Goal: Information Seeking & Learning: Learn about a topic

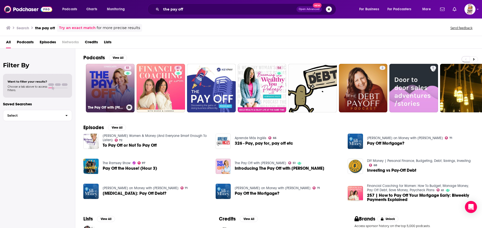
click at [111, 87] on link "51 The Pay Off with [PERSON_NAME]" at bounding box center [110, 88] width 49 height 49
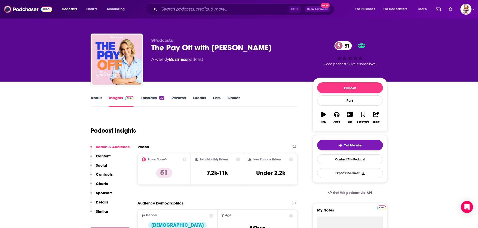
scroll to position [201, 0]
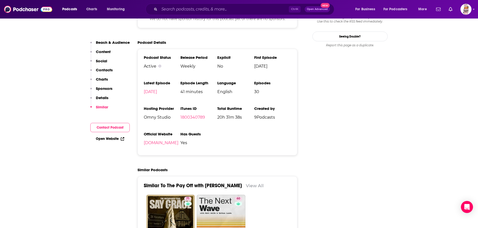
click at [107, 41] on p "Reach & Audience" at bounding box center [113, 42] width 34 height 5
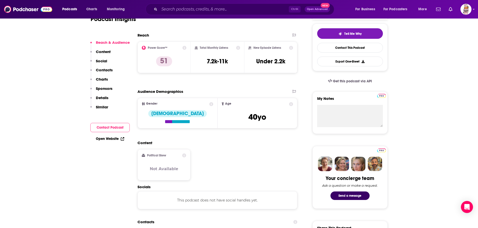
scroll to position [150, 0]
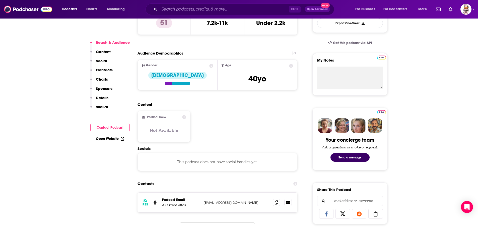
click at [152, 117] on h2 "Political Skew" at bounding box center [156, 118] width 19 height 4
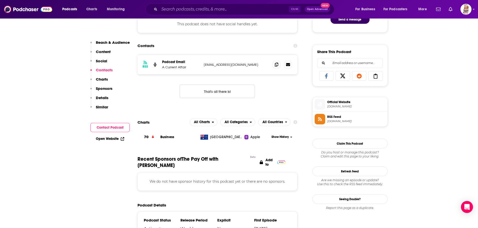
scroll to position [301, 0]
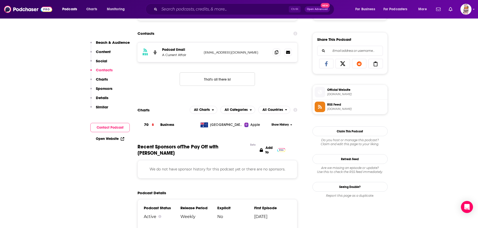
drag, startPoint x: 175, startPoint y: 149, endPoint x: 174, endPoint y: 151, distance: 2.7
click at [174, 151] on span "Recent Sponsors of The Pay Off with [PERSON_NAME] Beta" at bounding box center [192, 150] width 110 height 13
click at [171, 155] on span "Recent Sponsors of The Pay Off with [PERSON_NAME] Beta" at bounding box center [192, 150] width 110 height 13
click at [173, 150] on span "Recent Sponsors of The Pay Off with [PERSON_NAME] Beta" at bounding box center [192, 150] width 110 height 13
click at [173, 149] on span "Recent Sponsors of The Pay Off with [PERSON_NAME] Beta" at bounding box center [192, 150] width 110 height 13
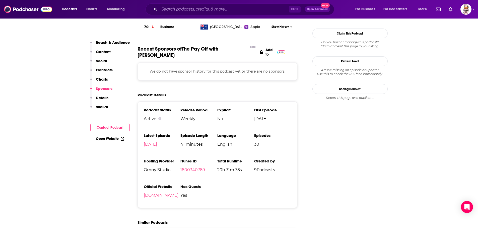
scroll to position [401, 0]
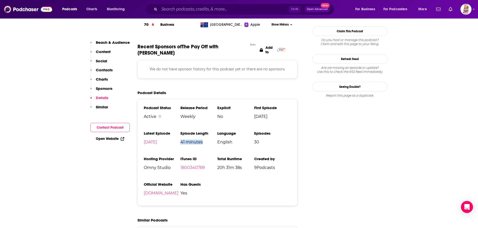
drag, startPoint x: 197, startPoint y: 144, endPoint x: 181, endPoint y: 144, distance: 16.1
click at [181, 144] on span "41 minutes" at bounding box center [198, 142] width 37 height 5
click at [237, 145] on span "English" at bounding box center [235, 142] width 37 height 5
click at [156, 194] on link "[DOMAIN_NAME]" at bounding box center [161, 193] width 35 height 5
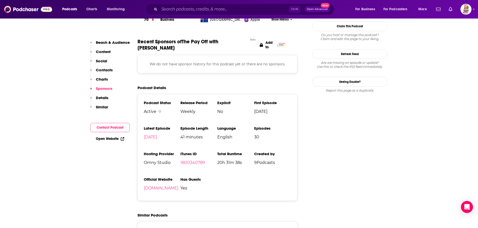
scroll to position [451, 0]
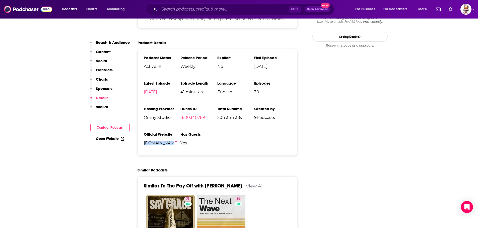
drag, startPoint x: 173, startPoint y: 145, endPoint x: 144, endPoint y: 145, distance: 28.3
click at [144, 145] on span "[DOMAIN_NAME]" at bounding box center [162, 143] width 37 height 5
copy link "[DOMAIN_NAME]"
drag, startPoint x: 173, startPoint y: 150, endPoint x: 170, endPoint y: 148, distance: 3.5
click at [173, 150] on li "Official Website [DOMAIN_NAME]" at bounding box center [162, 141] width 37 height 18
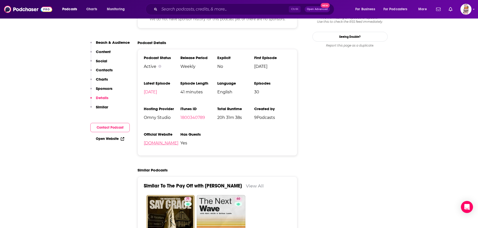
click at [163, 142] on link "[DOMAIN_NAME]" at bounding box center [161, 143] width 35 height 5
